Goal: Information Seeking & Learning: Learn about a topic

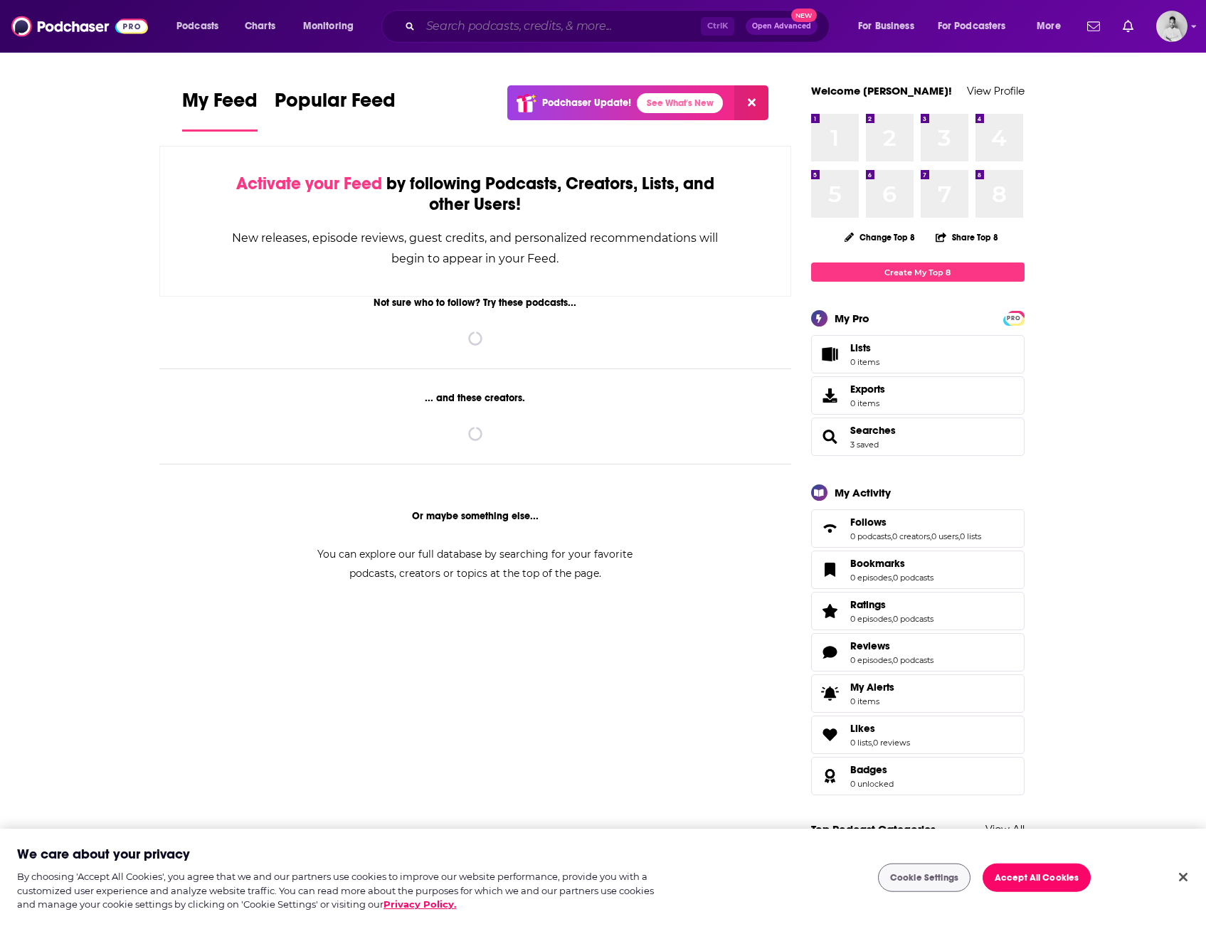
click at [484, 30] on input "Search podcasts, credits, & more..." at bounding box center [560, 26] width 280 height 23
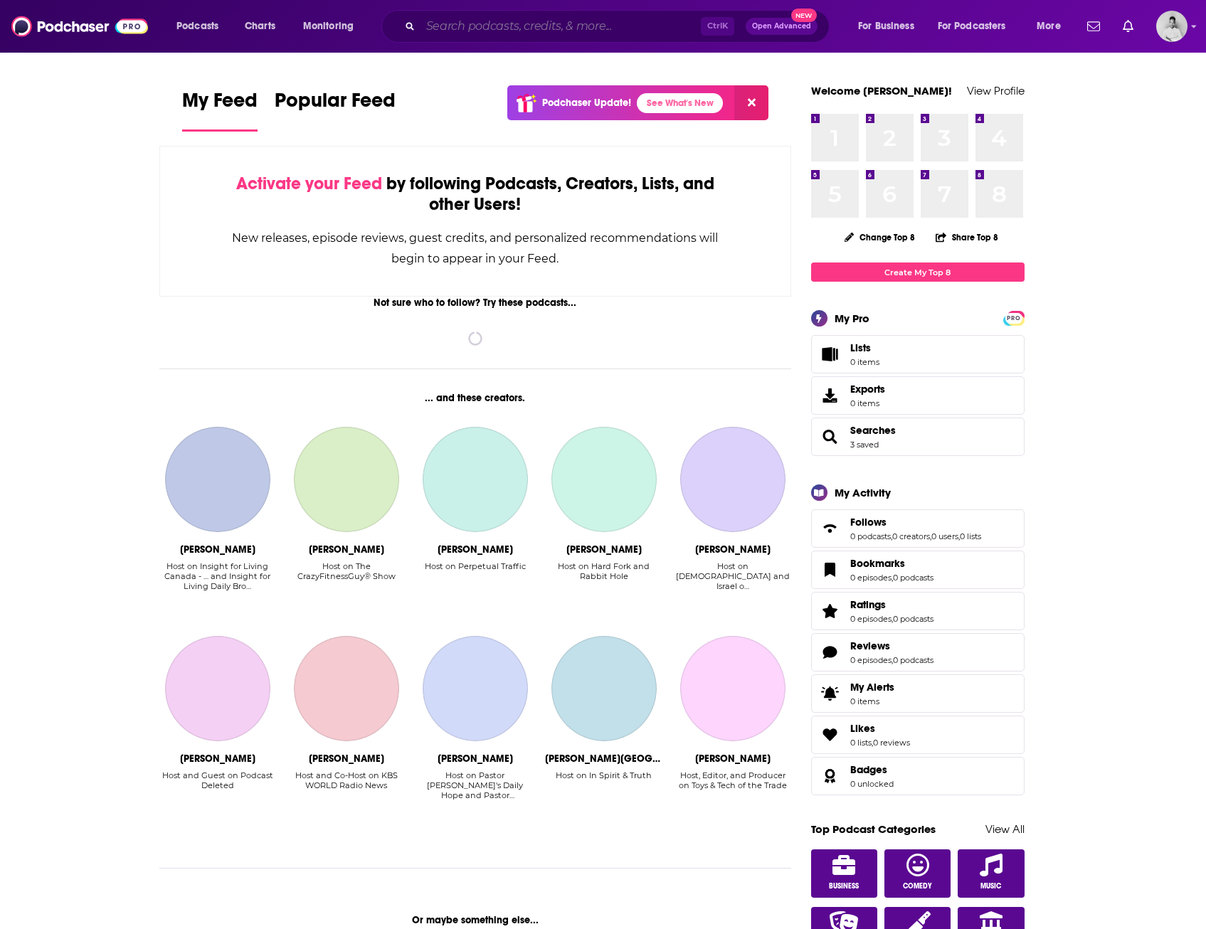
click at [486, 31] on input "Search podcasts, credits, & more..." at bounding box center [560, 26] width 280 height 23
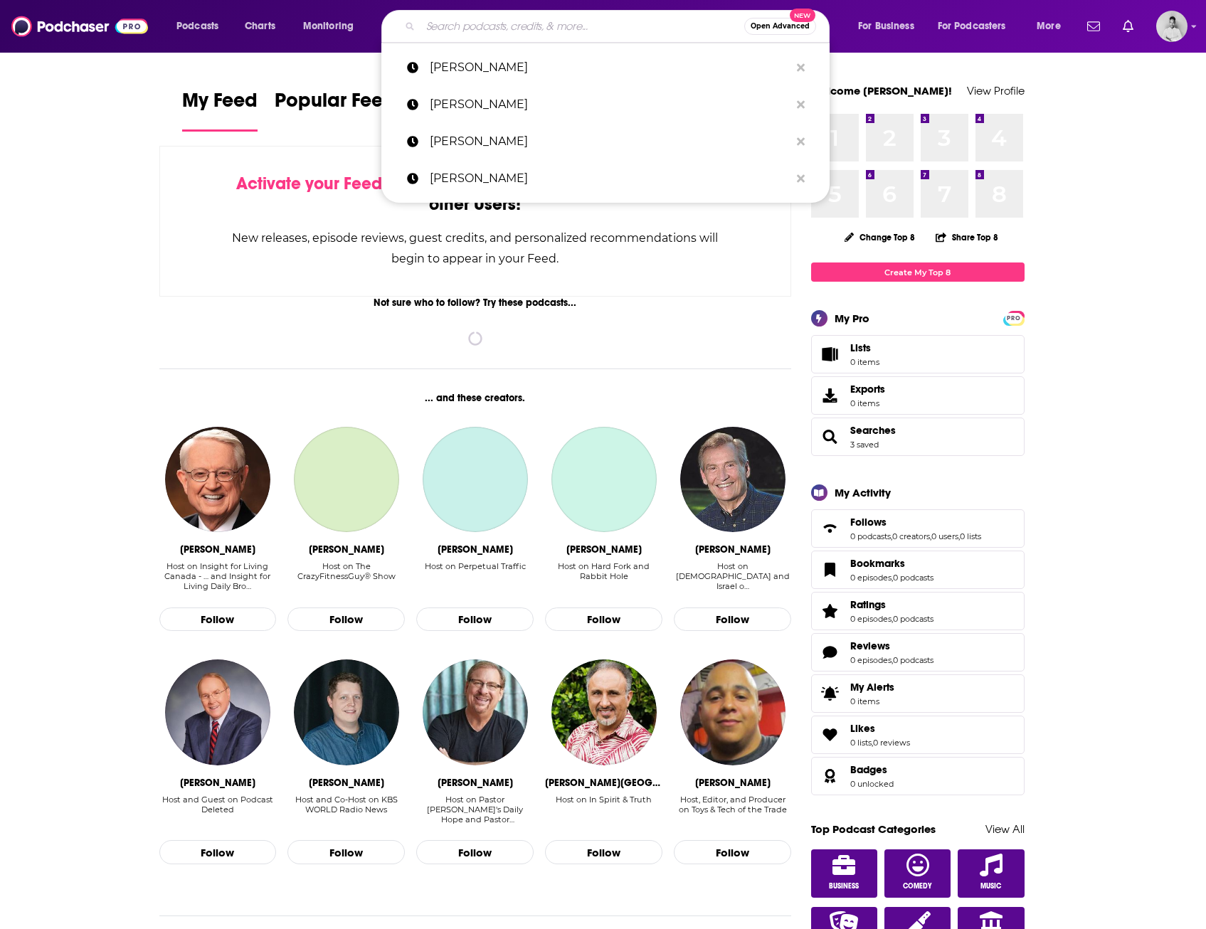
paste input "[PERSON_NAME]"
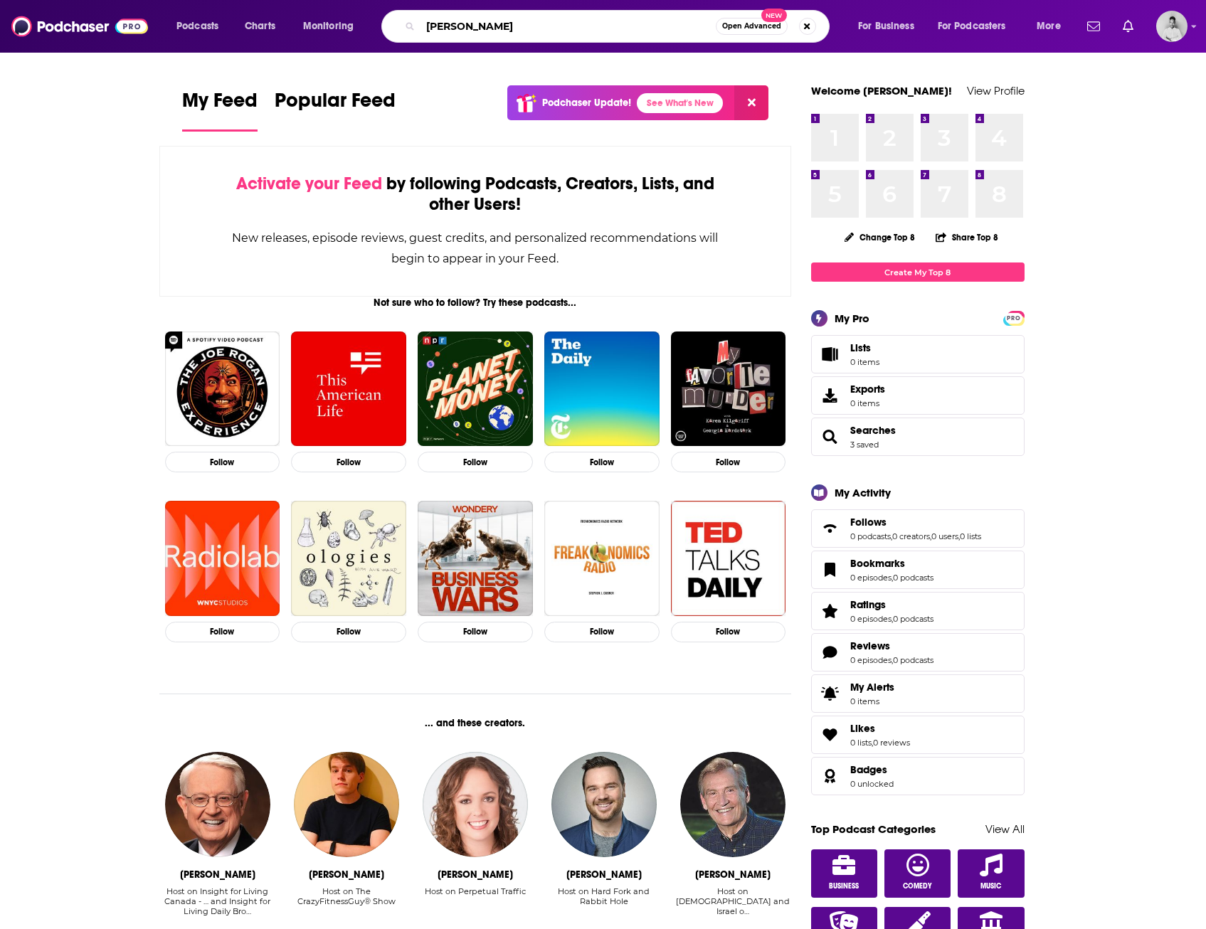
type input "[PERSON_NAME]"
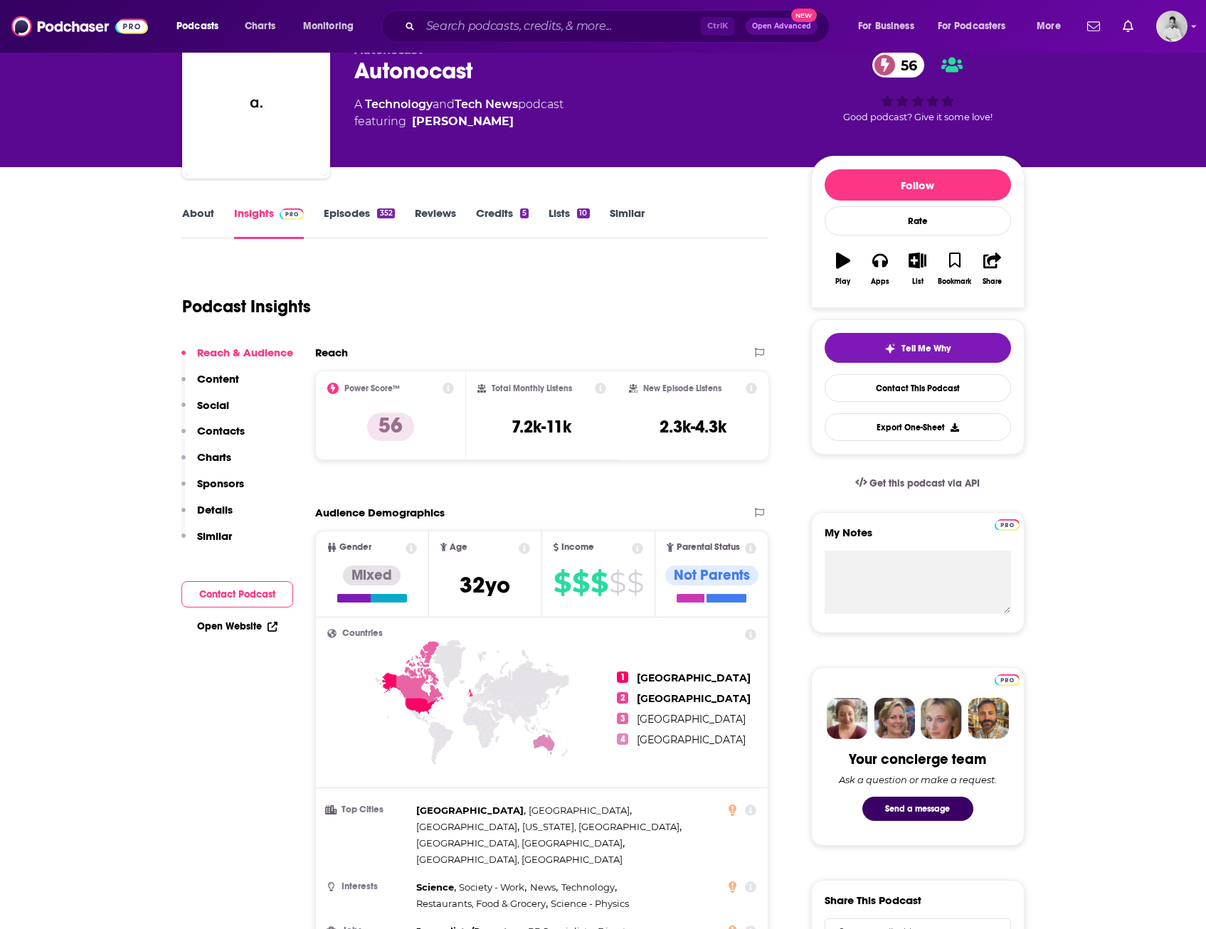
scroll to position [142, 0]
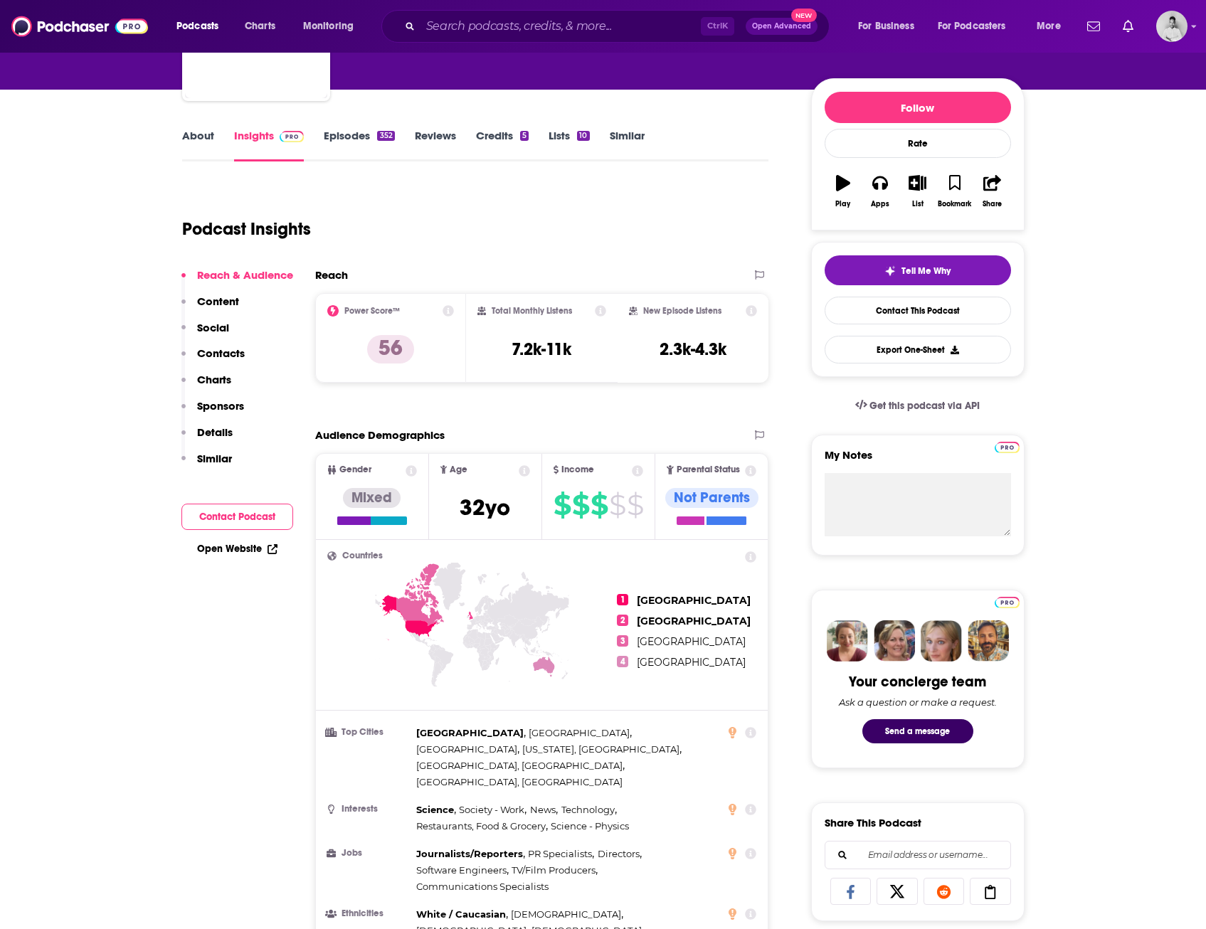
click at [344, 143] on link "Episodes 352" at bounding box center [359, 145] width 70 height 33
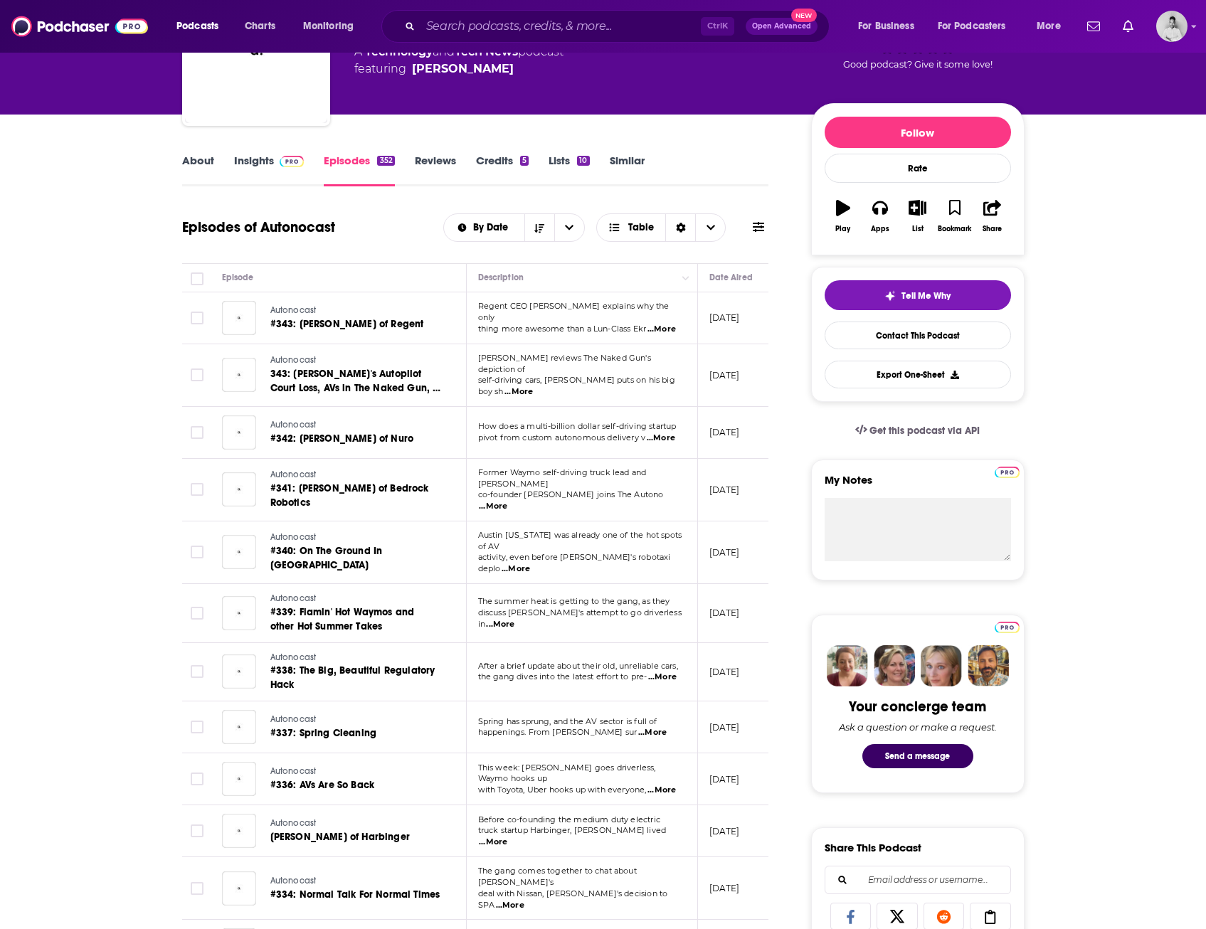
scroll to position [142, 0]
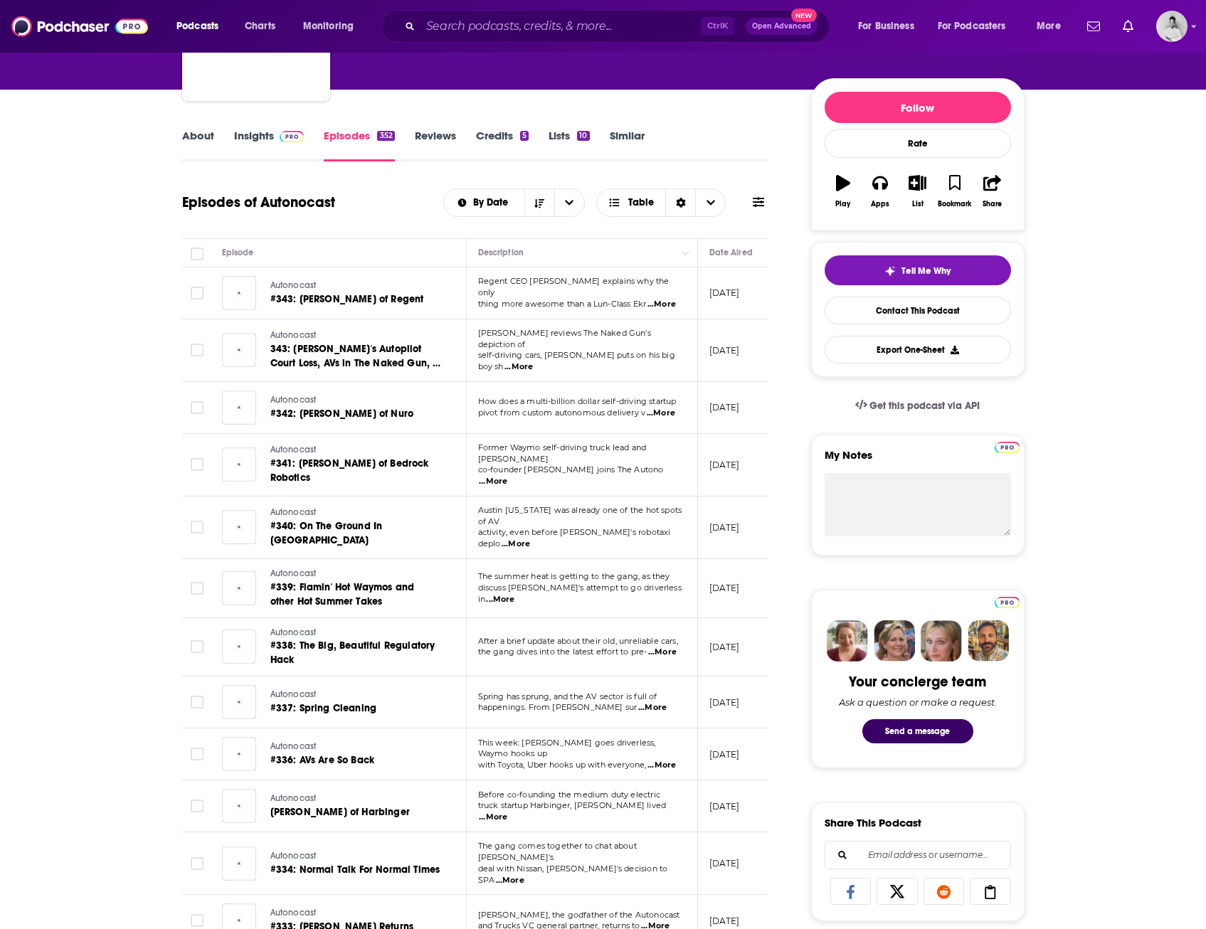
click at [507, 476] on span "...More" at bounding box center [493, 481] width 28 height 11
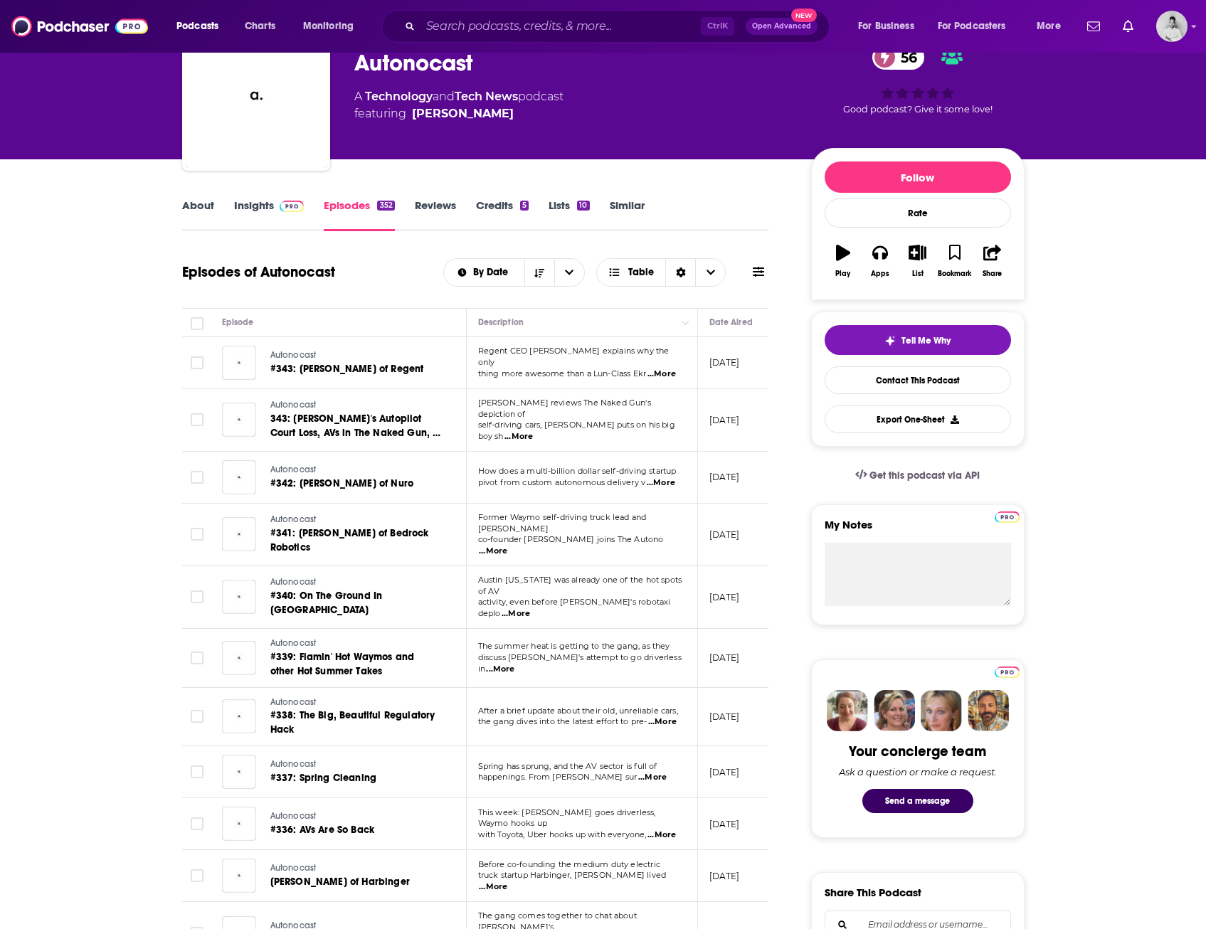
scroll to position [71, 0]
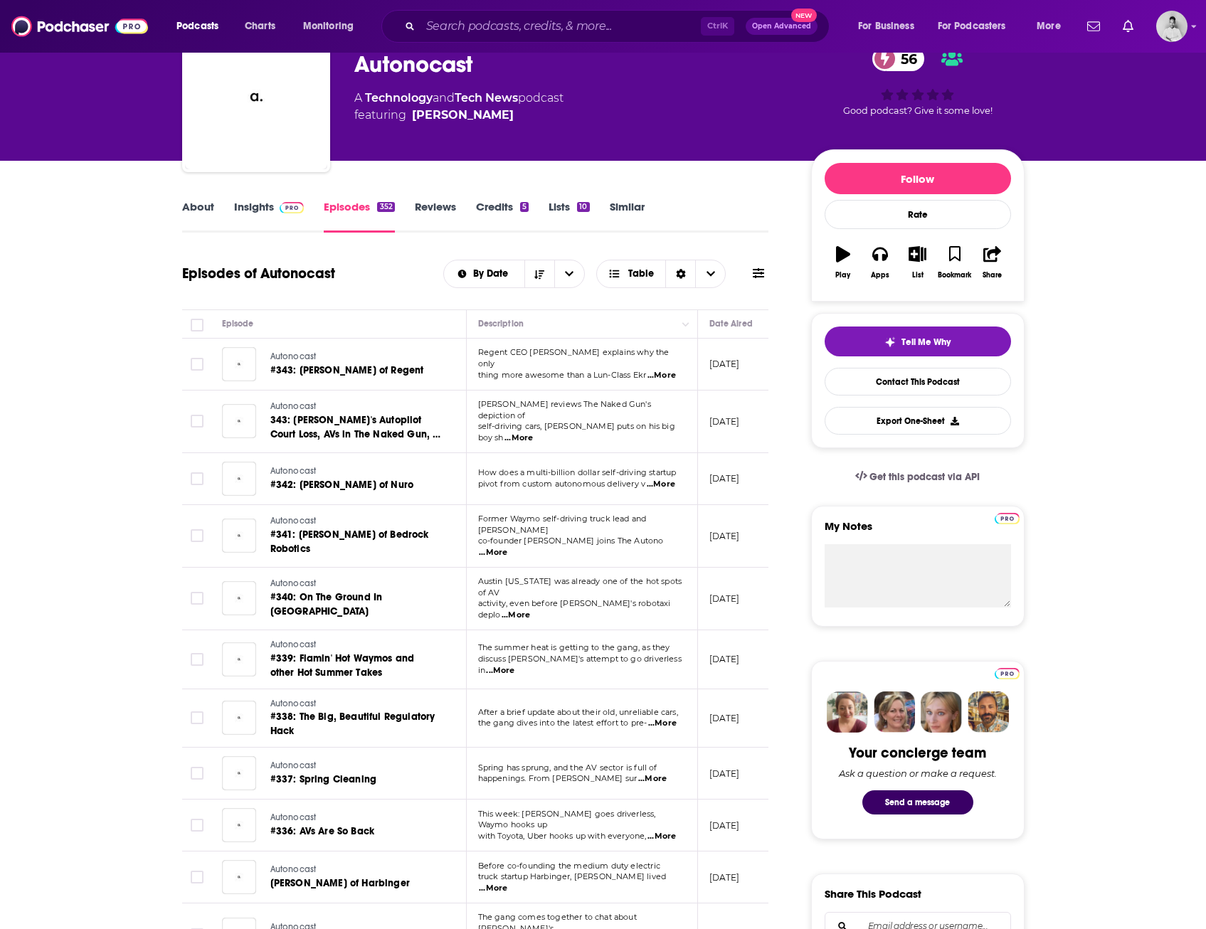
click at [265, 211] on link "Insights" at bounding box center [269, 216] width 70 height 33
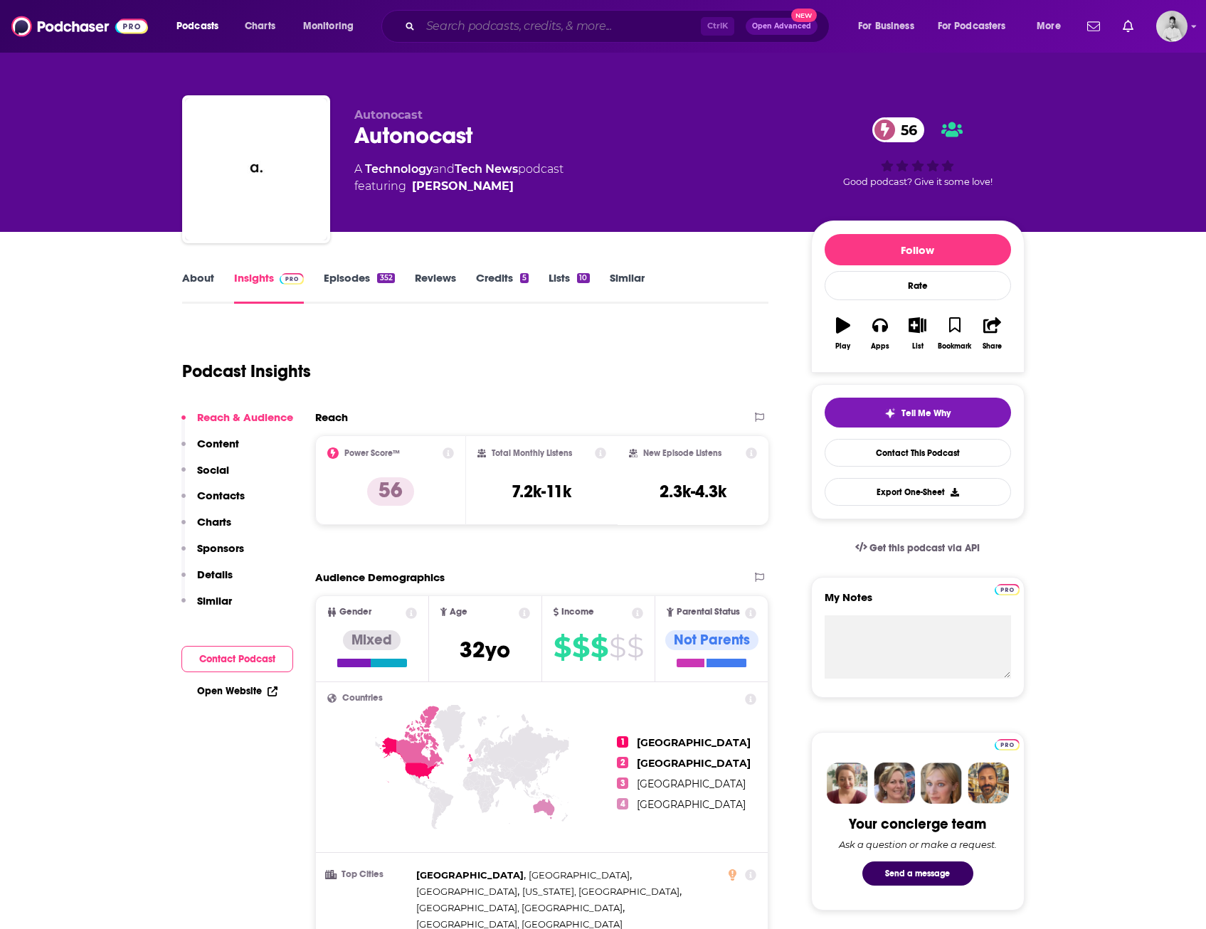
click at [497, 31] on input "Search podcasts, credits, & more..." at bounding box center [560, 26] width 280 height 23
click at [956, 28] on span "For Podcasters" at bounding box center [971, 26] width 68 height 20
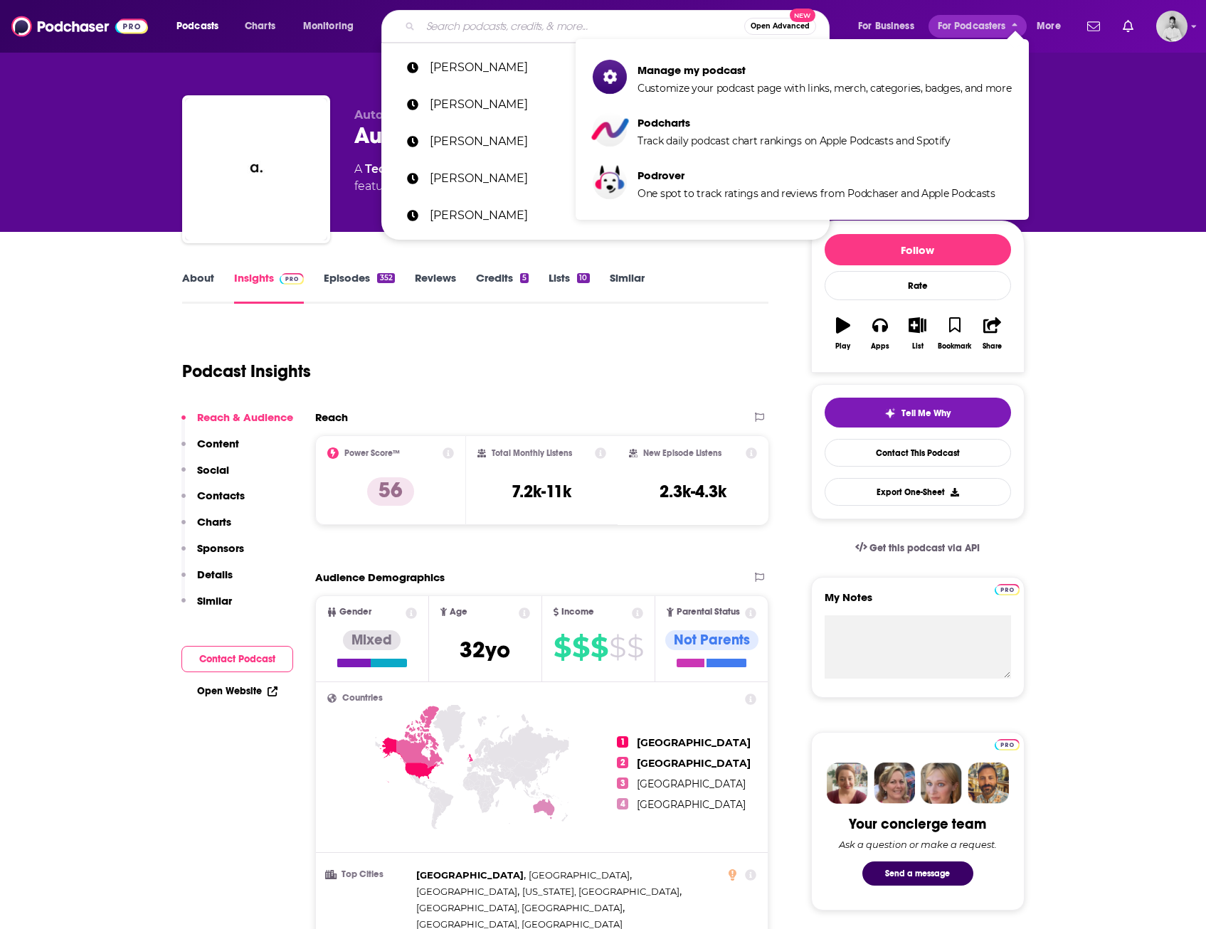
click at [586, 16] on input "Search podcasts, credits, & more..." at bounding box center [582, 26] width 324 height 23
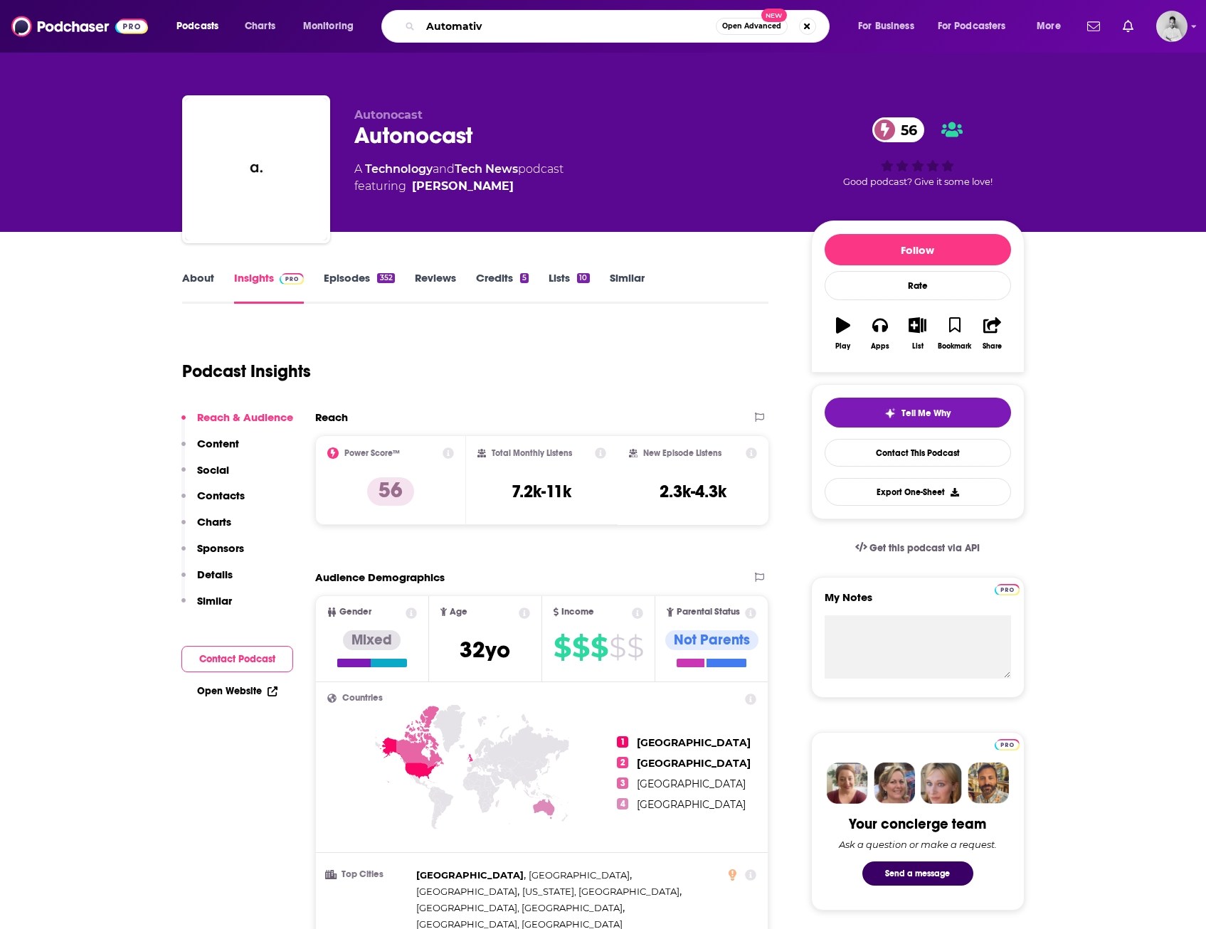
type input "Automative"
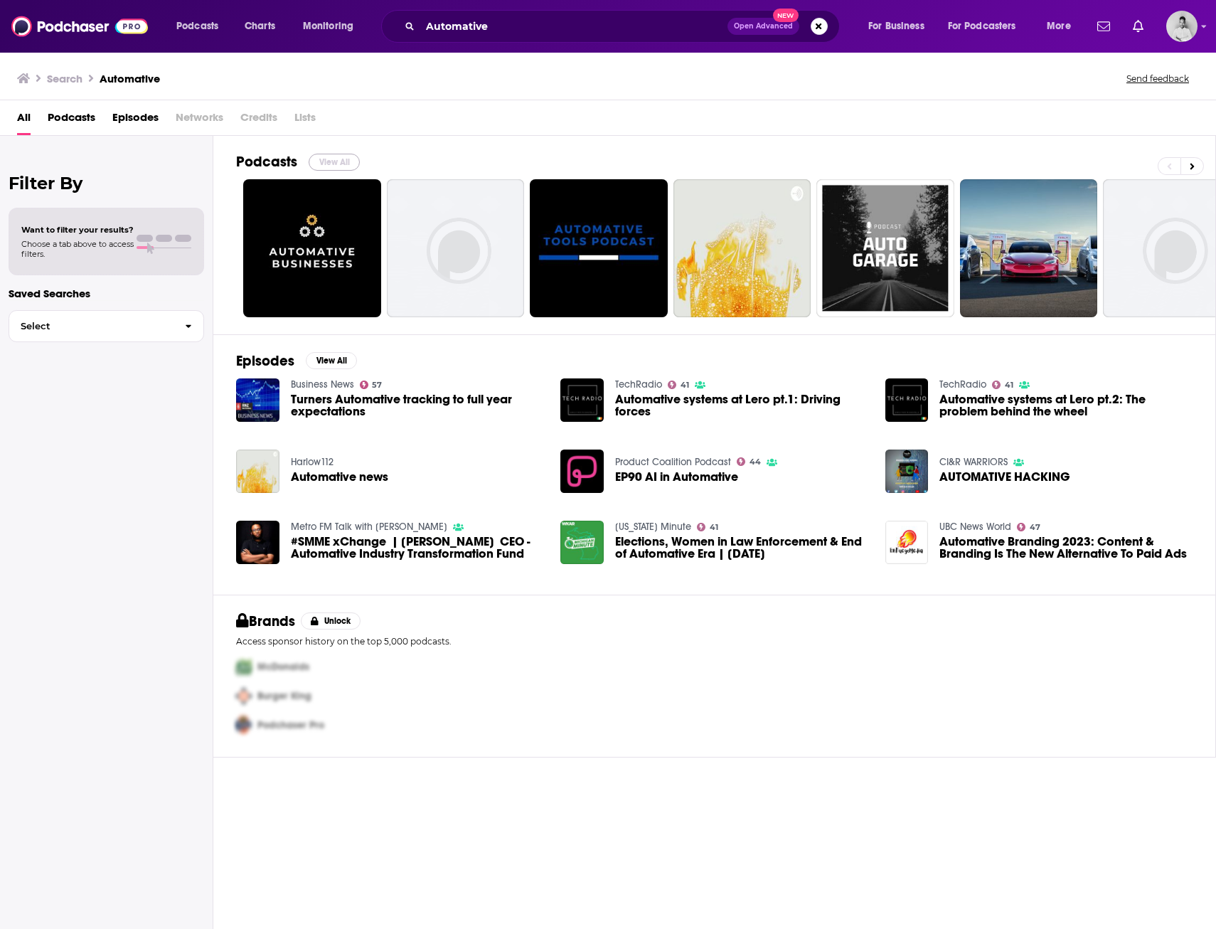
click at [332, 161] on button "View All" at bounding box center [334, 162] width 51 height 17
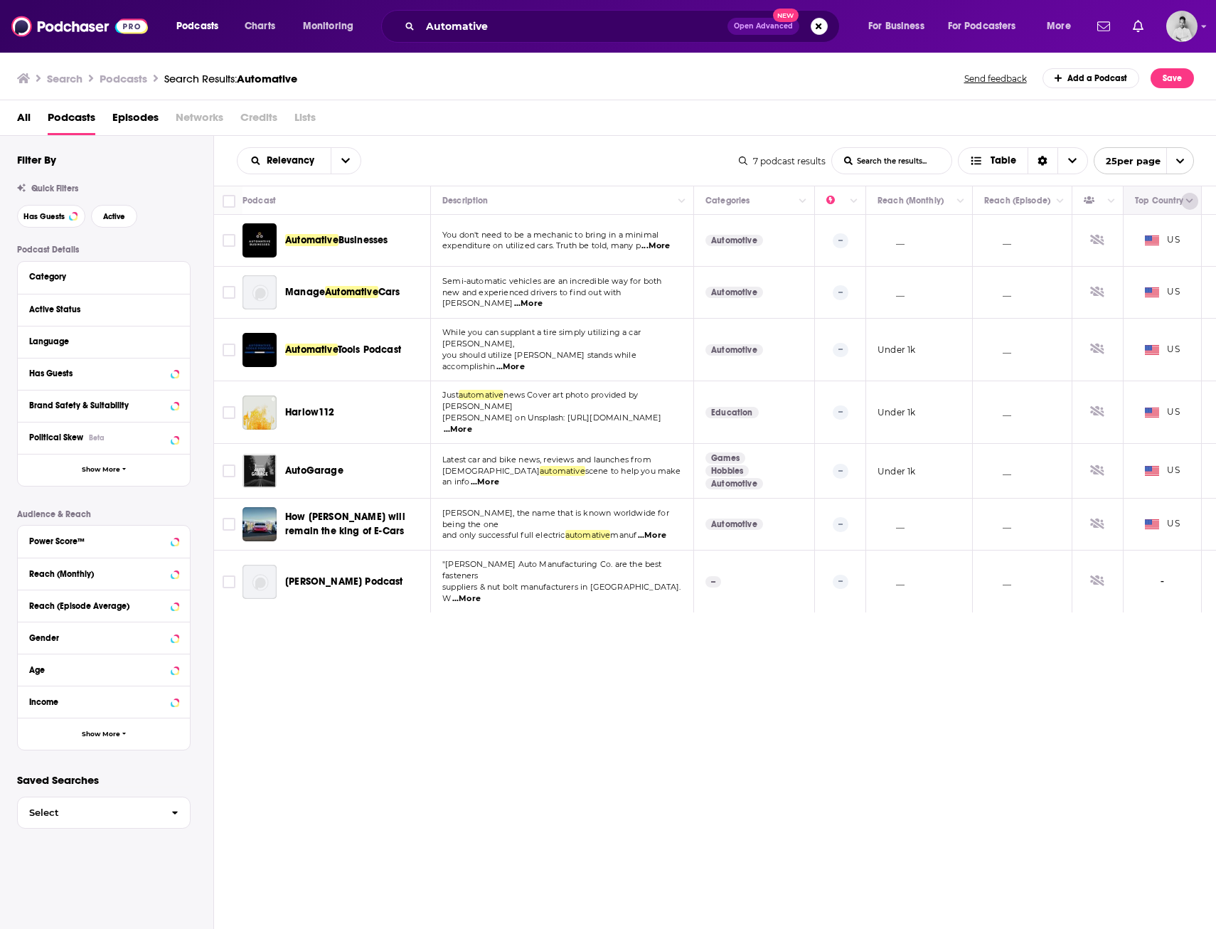
click at [1186, 207] on button "Column Actions" at bounding box center [1189, 201] width 17 height 17
drag, startPoint x: 1142, startPoint y: 583, endPoint x: 1198, endPoint y: 580, distance: 56.3
click at [1198, 580] on div at bounding box center [608, 464] width 1216 height 929
click at [795, 671] on div "Relevancy List Search Input Search the results... Table 7 podcast results List …" at bounding box center [715, 575] width 1003 height 878
